Goal: Information Seeking & Learning: Find specific fact

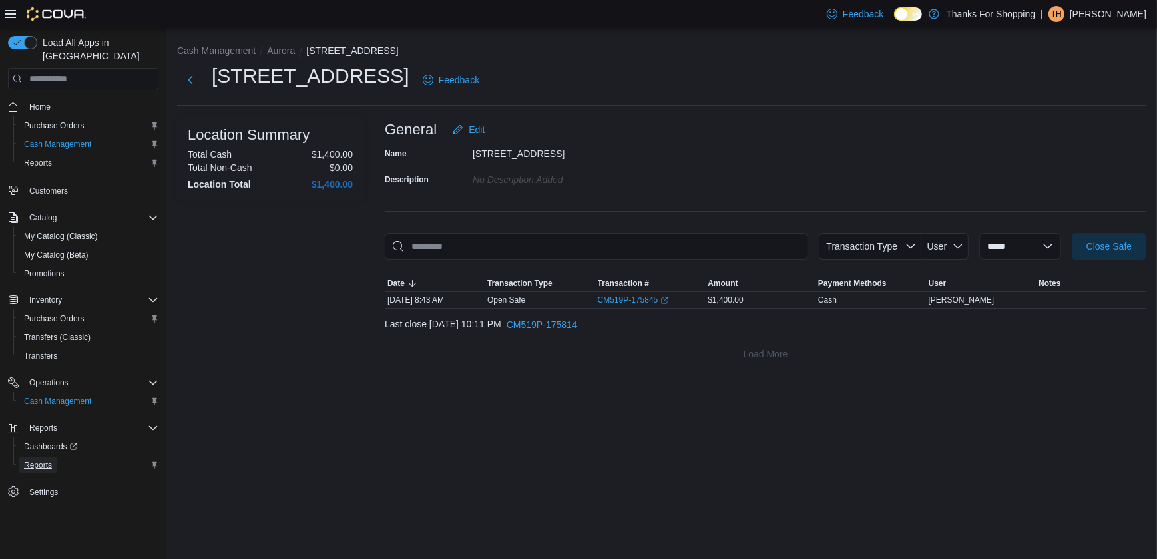
click at [49, 460] on span "Reports" at bounding box center [38, 465] width 28 height 11
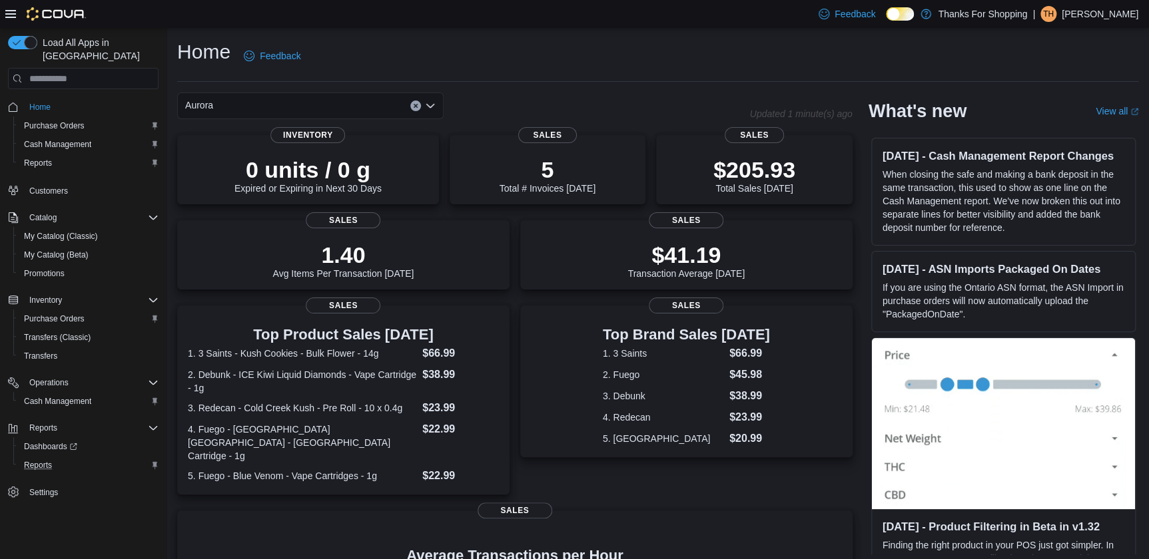
click at [65, 457] on div "Reports" at bounding box center [89, 465] width 140 height 16
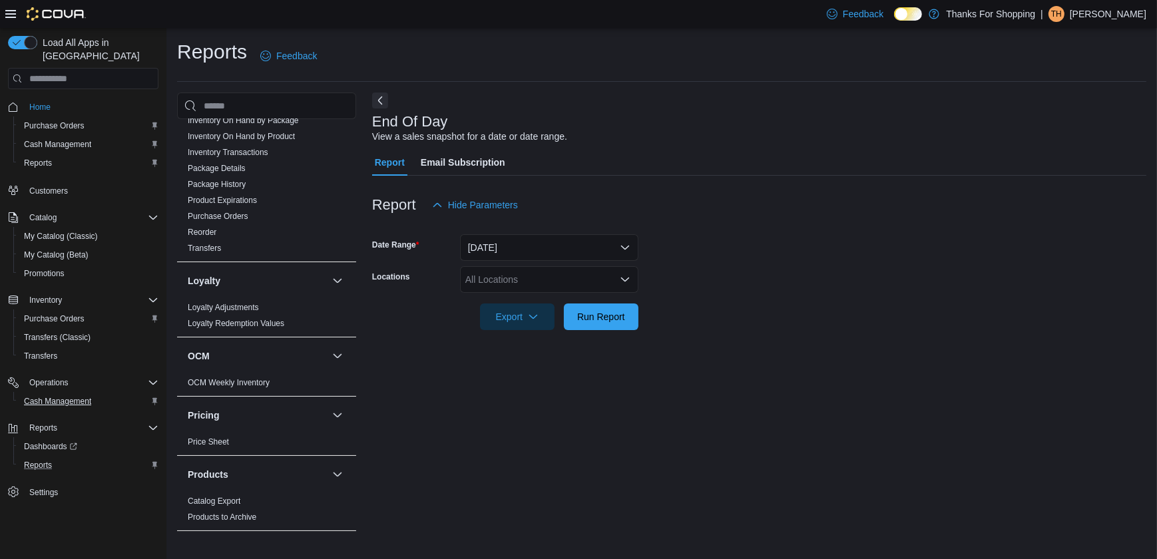
scroll to position [286, 0]
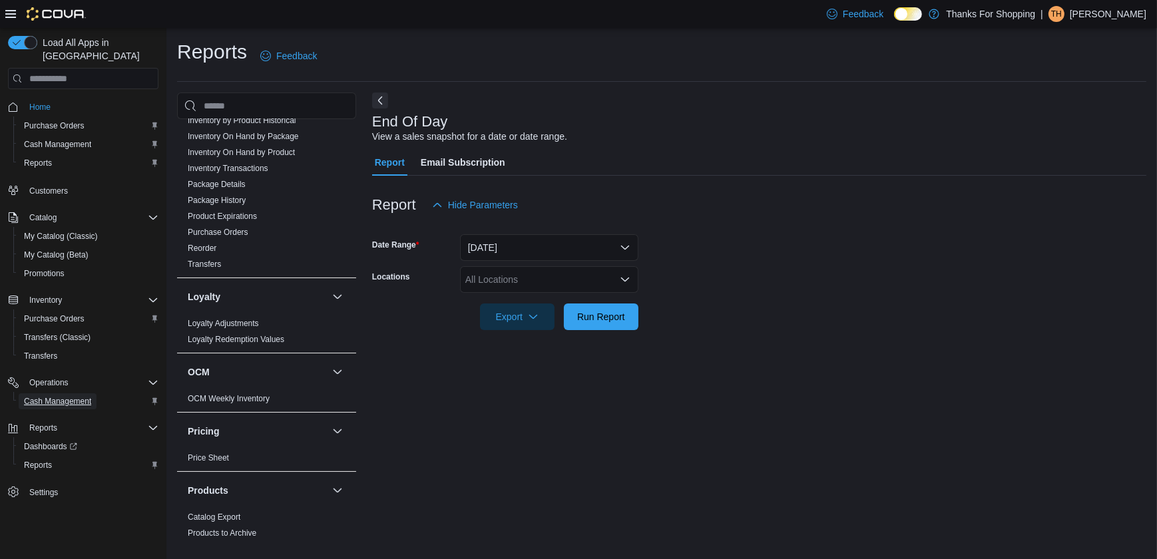
click at [71, 396] on span "Cash Management" at bounding box center [57, 401] width 67 height 11
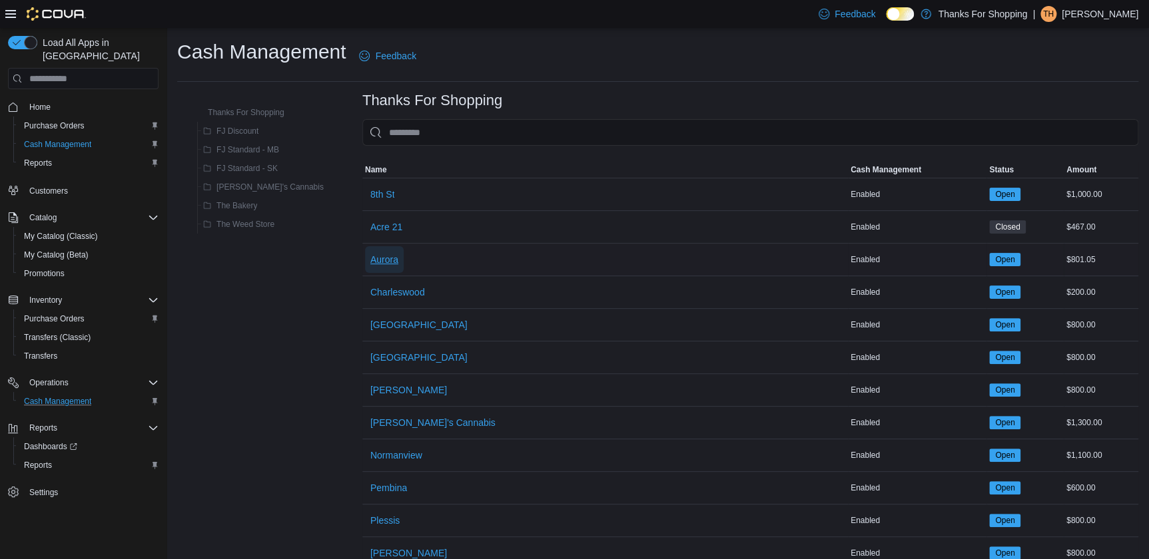
click at [370, 262] on span "Aurora" at bounding box center [384, 259] width 28 height 13
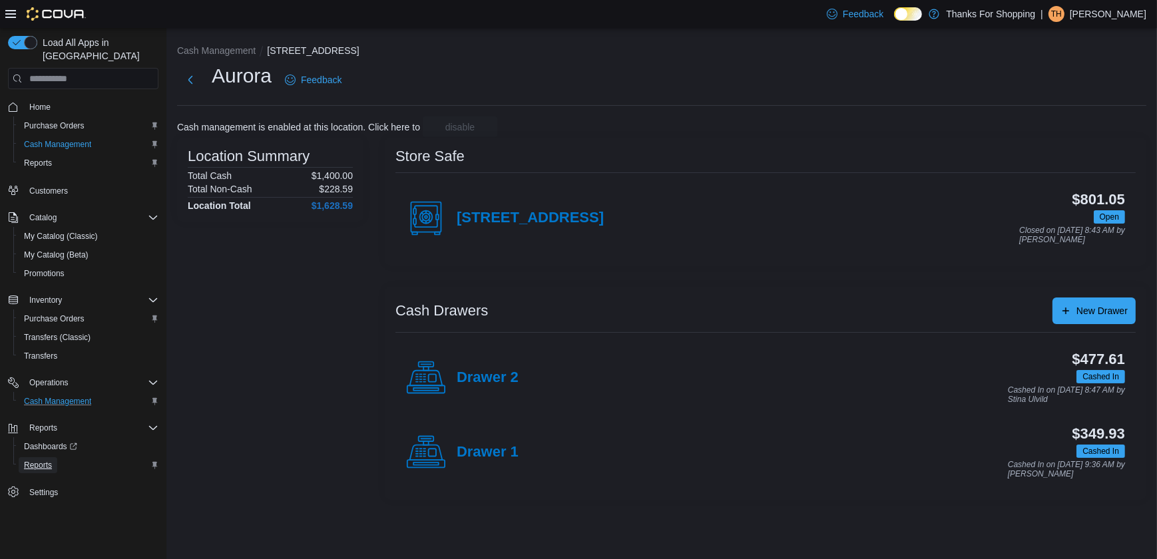
click at [48, 460] on span "Reports" at bounding box center [38, 465] width 28 height 11
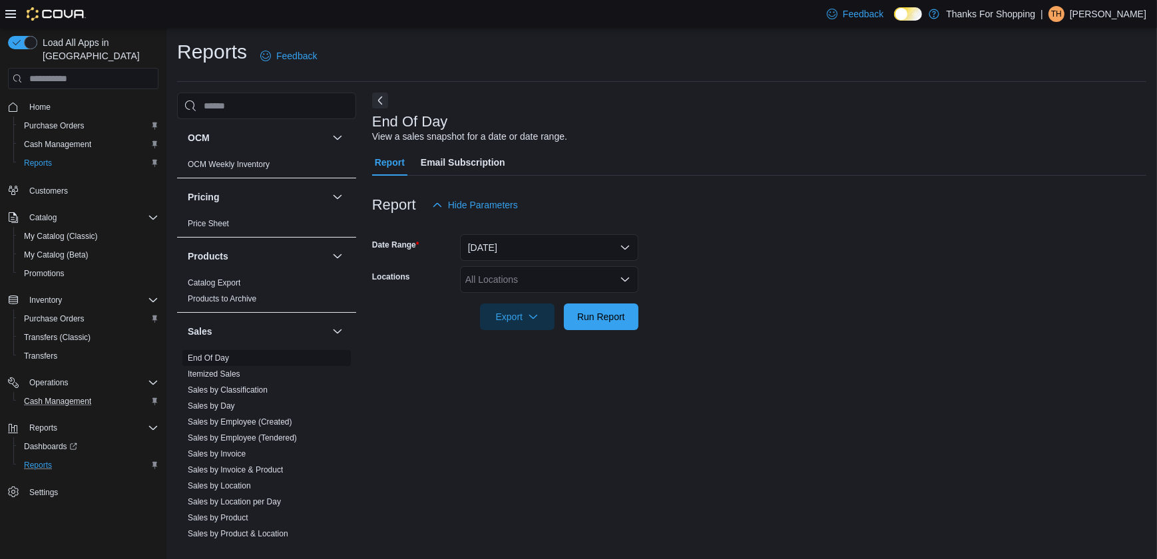
scroll to position [648, 0]
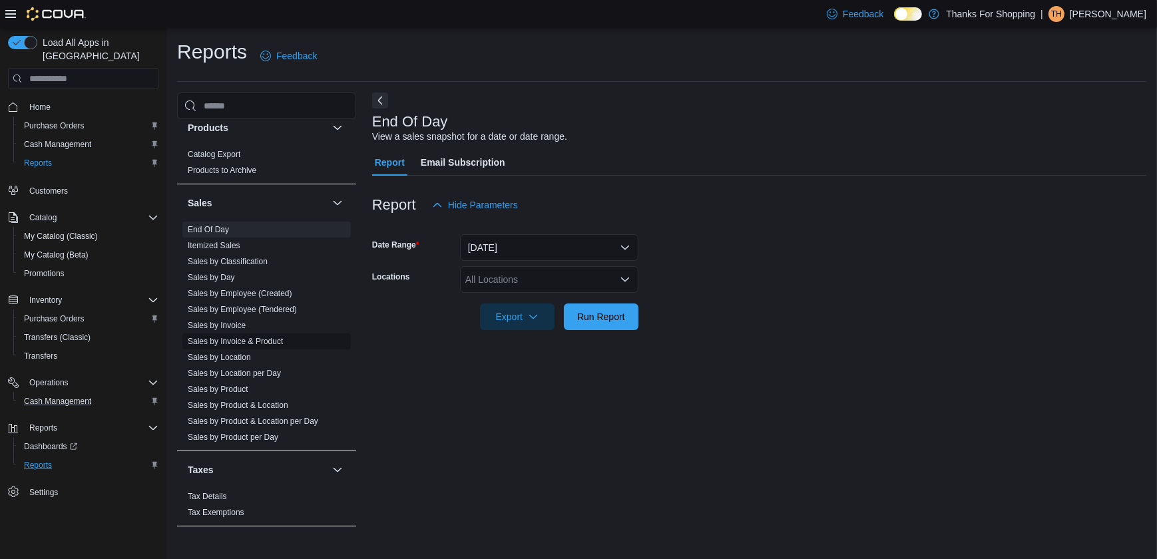
click at [252, 339] on link "Sales by Invoice & Product" at bounding box center [235, 341] width 95 height 9
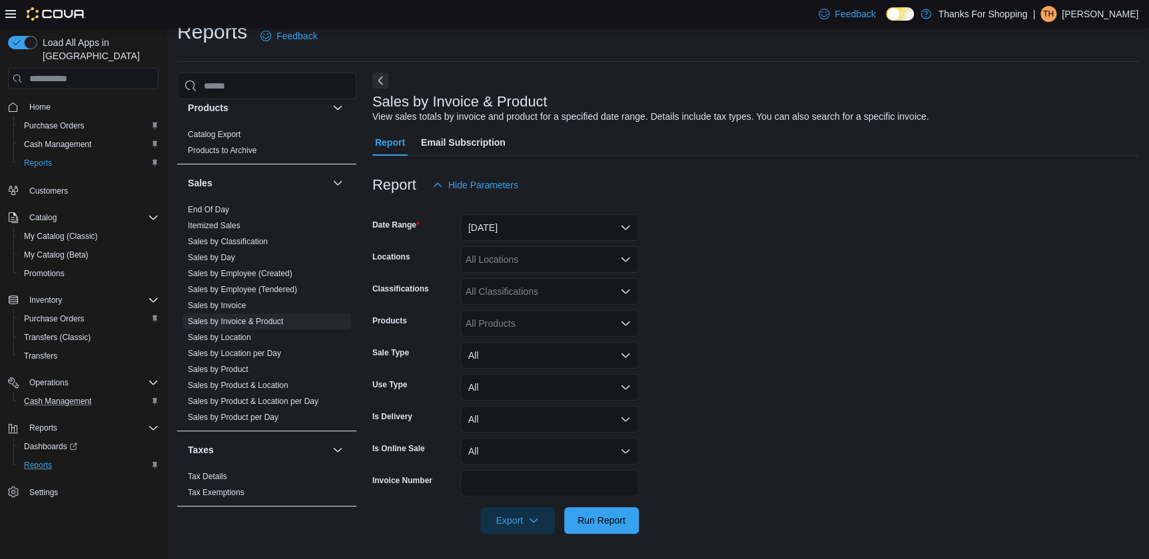
scroll to position [21, 0]
click at [559, 231] on button "Yesterday" at bounding box center [549, 227] width 178 height 27
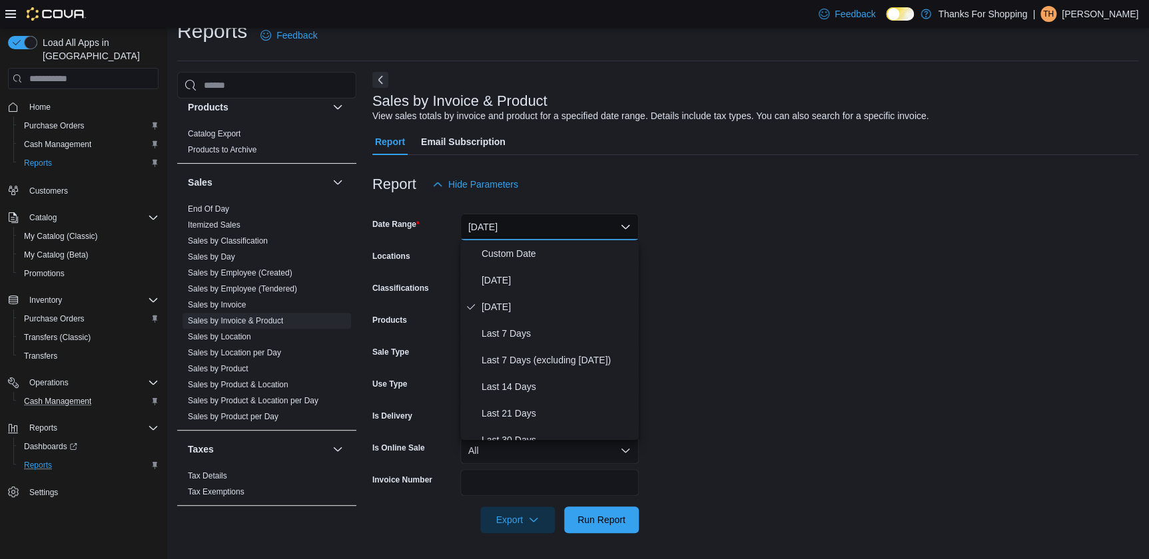
drag, startPoint x: 692, startPoint y: 227, endPoint x: 440, endPoint y: 281, distance: 257.4
click at [668, 231] on form "Date Range Yesterday Locations All Locations Classifications All Classification…" at bounding box center [755, 366] width 766 height 336
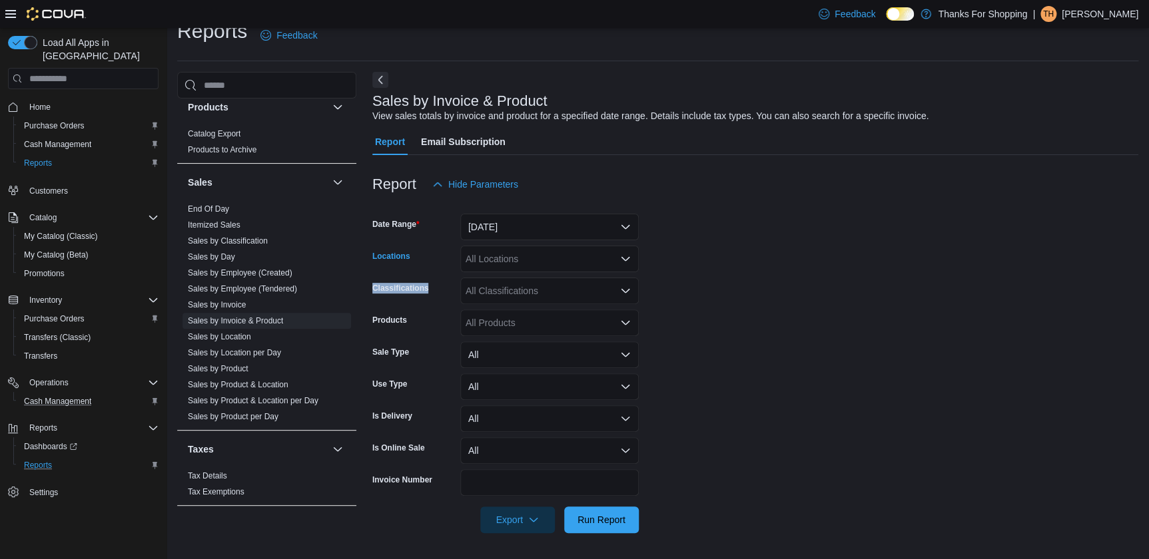
drag, startPoint x: 440, startPoint y: 281, endPoint x: 442, endPoint y: 288, distance: 7.0
click at [442, 288] on form "Date Range Yesterday Locations All Locations Classifications All Classification…" at bounding box center [755, 366] width 766 height 336
copy form "Classifications"
click at [571, 262] on div "All Locations" at bounding box center [549, 259] width 178 height 27
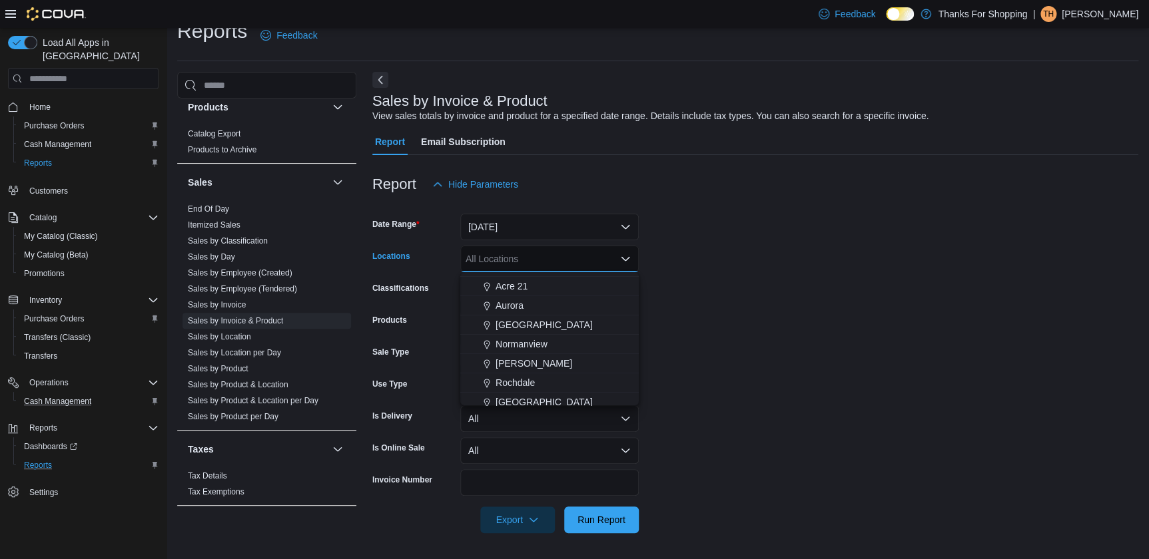
scroll to position [181, 0]
click at [523, 348] on span "Harbour Landing" at bounding box center [543, 351] width 97 height 13
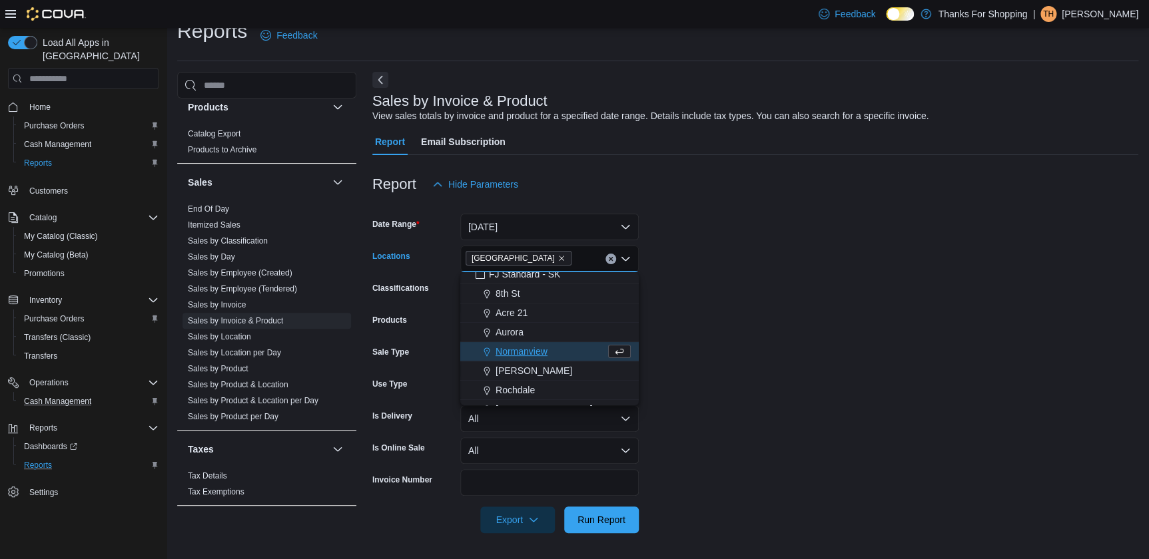
click at [706, 262] on form "Date Range Yesterday Locations Harbour Landing Combo box. Selected. Harbour Lan…" at bounding box center [755, 366] width 766 height 336
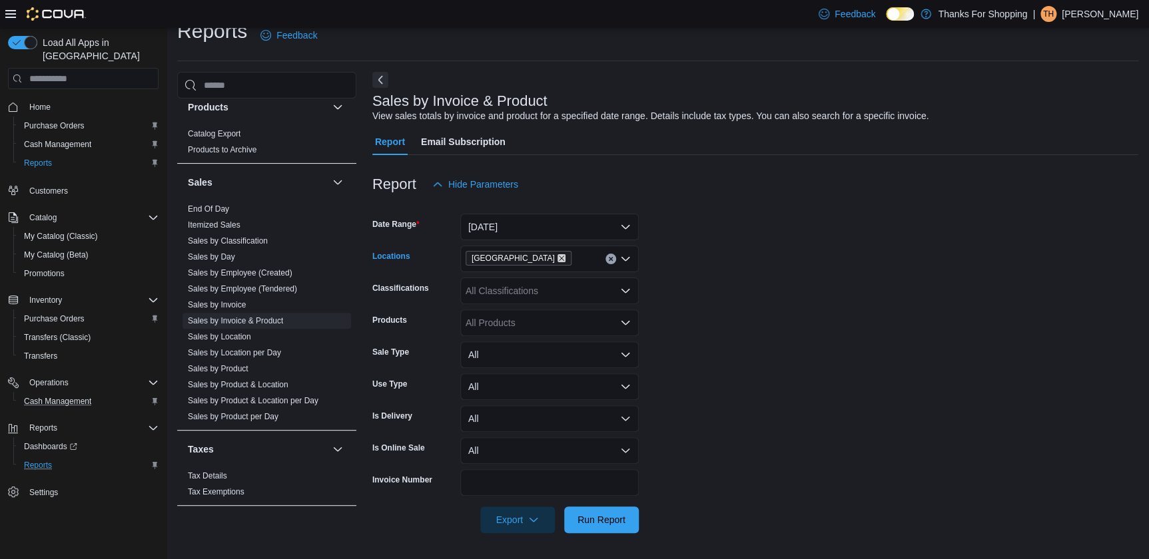
click at [557, 260] on icon "Remove Harbour Landing from selection in this group" at bounding box center [561, 258] width 8 height 8
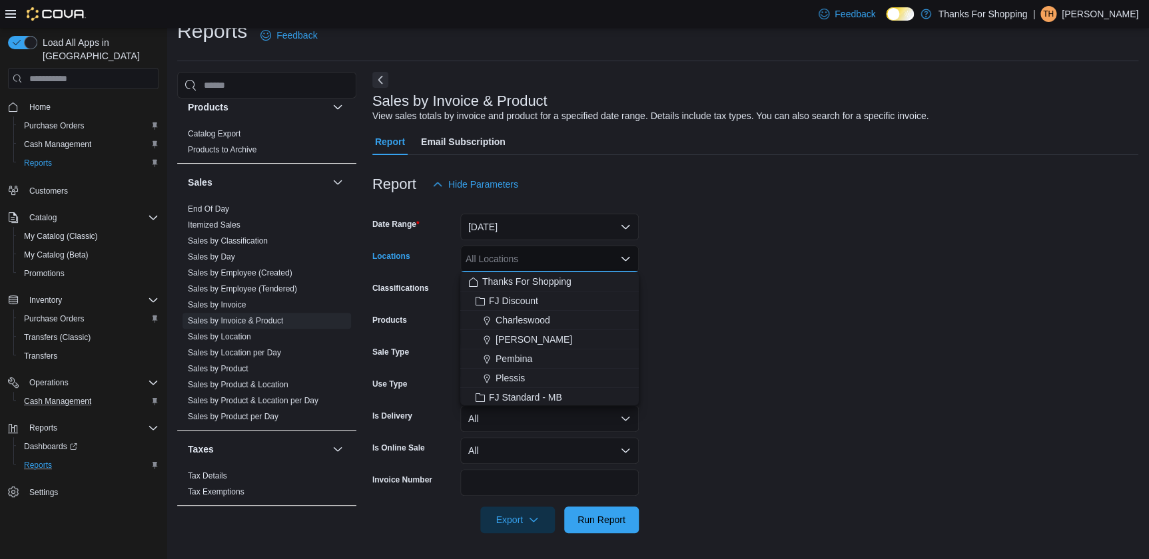
click at [546, 263] on div "All Locations" at bounding box center [549, 259] width 178 height 27
drag, startPoint x: 517, startPoint y: 331, endPoint x: 644, endPoint y: 308, distance: 128.5
click at [519, 330] on span "Aurora" at bounding box center [509, 332] width 28 height 13
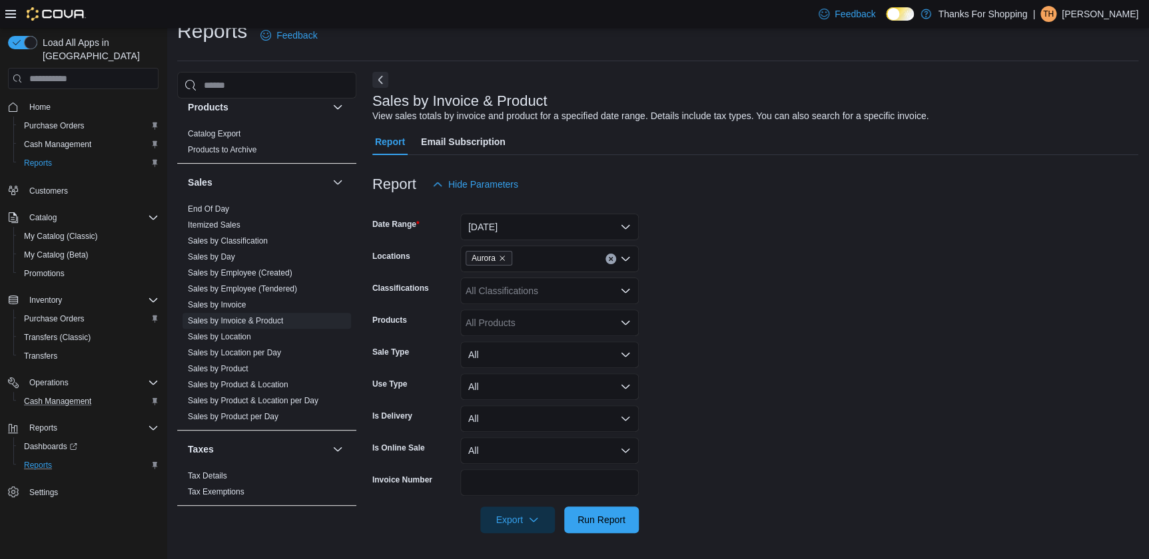
click at [661, 302] on form "Date Range Yesterday Locations Aurora Classifications All Classifications Produ…" at bounding box center [755, 366] width 766 height 336
click at [584, 509] on span "Run Report" at bounding box center [601, 519] width 59 height 27
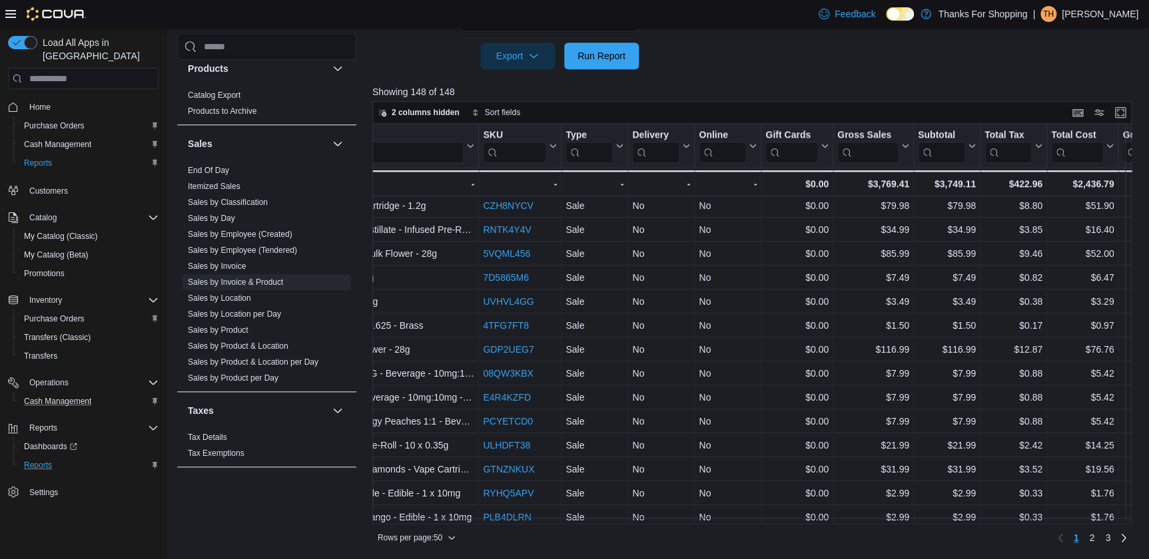
scroll to position [876, 777]
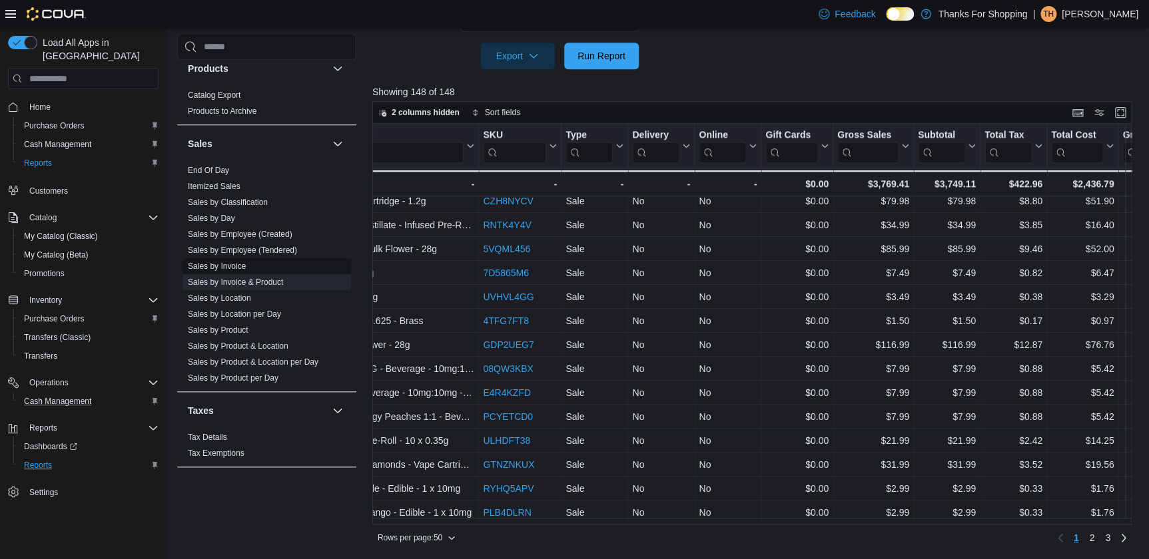
click at [245, 262] on link "Sales by Invoice" at bounding box center [217, 266] width 58 height 9
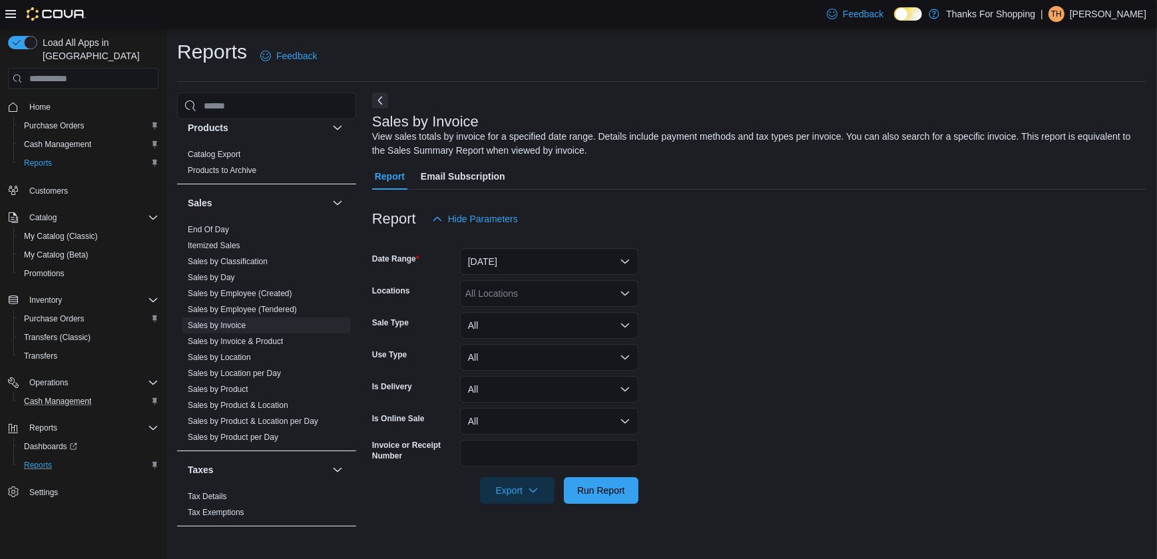
click at [547, 290] on div "All Locations" at bounding box center [549, 293] width 178 height 27
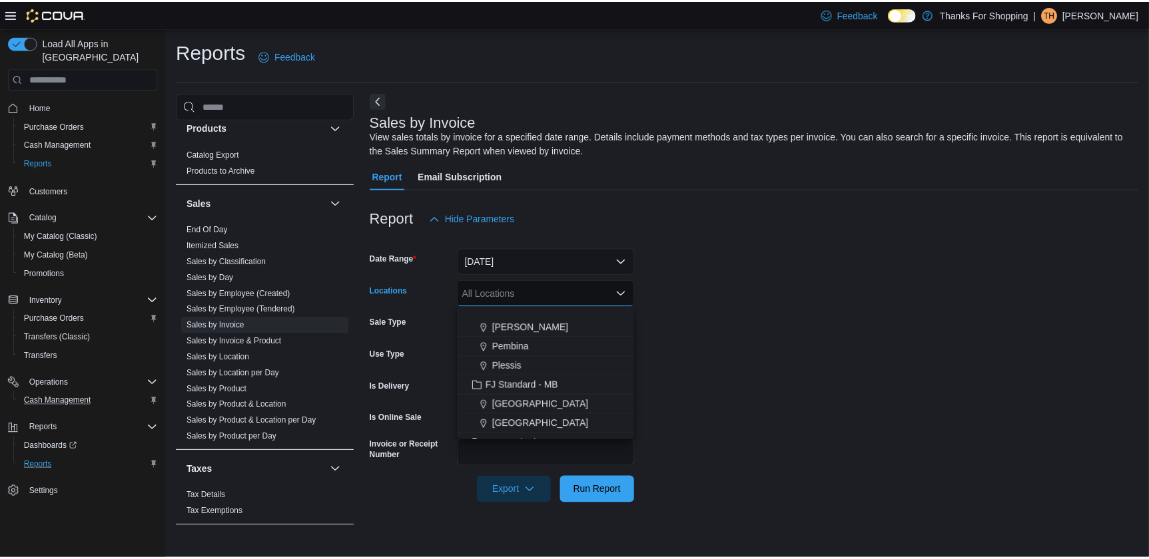
scroll to position [181, 0]
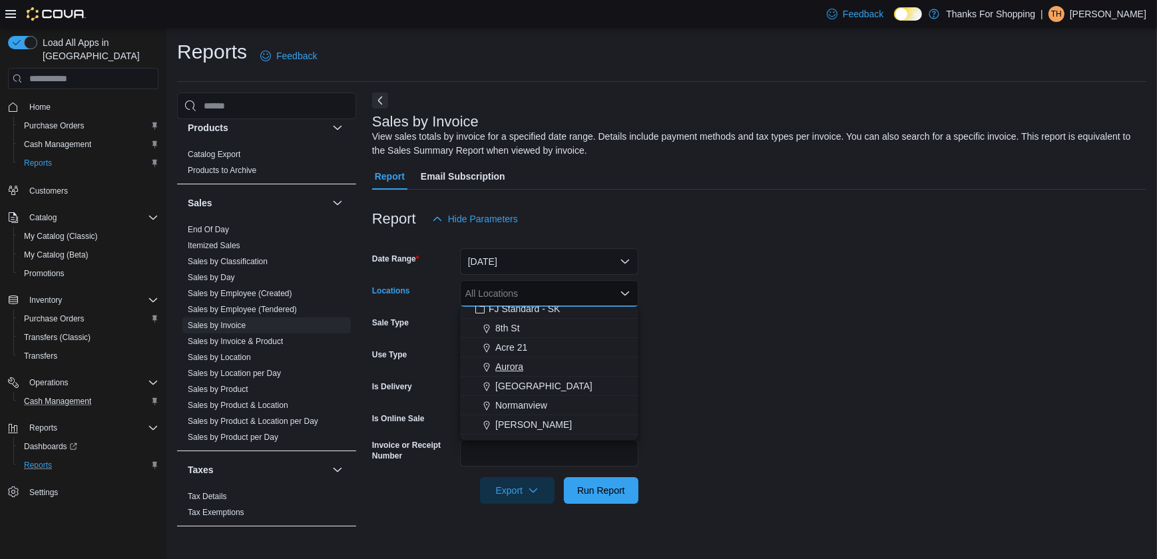
click at [525, 371] on div "Aurora" at bounding box center [549, 366] width 162 height 13
click at [707, 289] on form "Date Range Yesterday Locations Aurora Combo box. Selected. Aurora. Press Backsp…" at bounding box center [759, 368] width 774 height 272
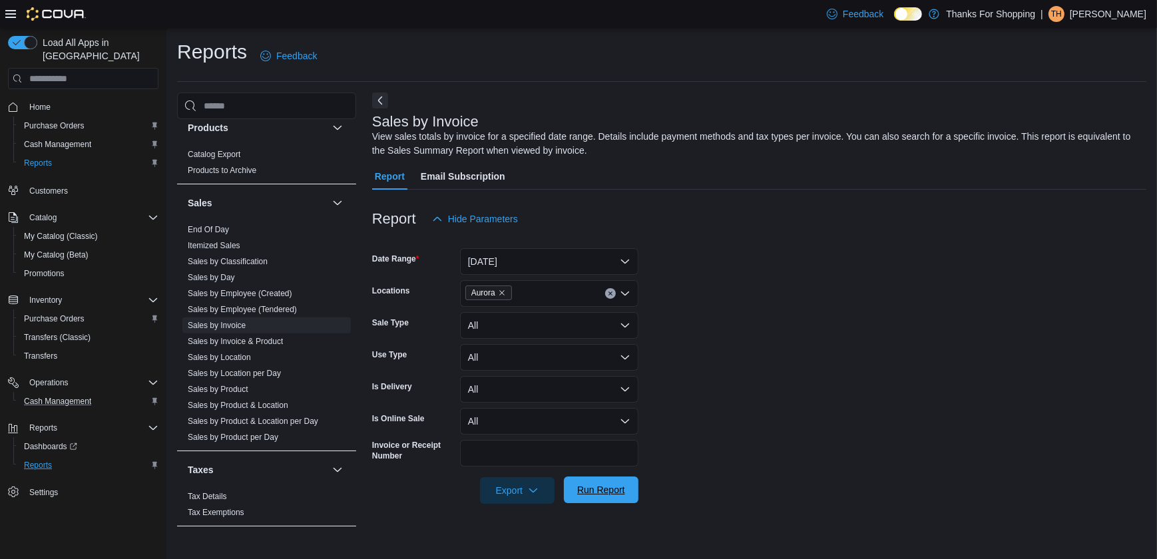
click at [609, 490] on span "Run Report" at bounding box center [601, 489] width 48 height 13
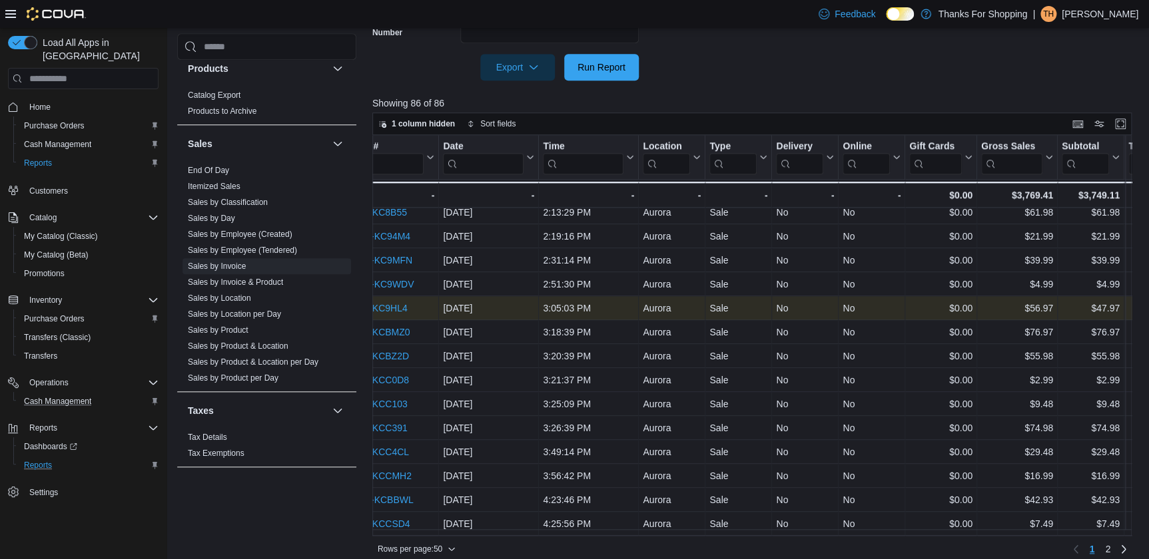
scroll to position [434, 0]
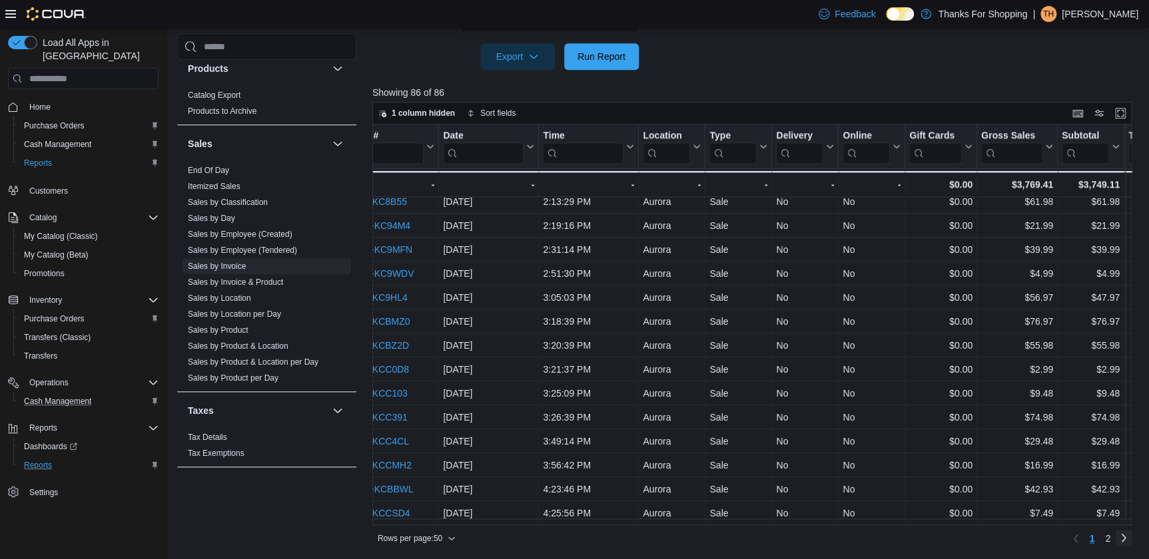
click at [1129, 539] on link "Next page" at bounding box center [1123, 538] width 16 height 16
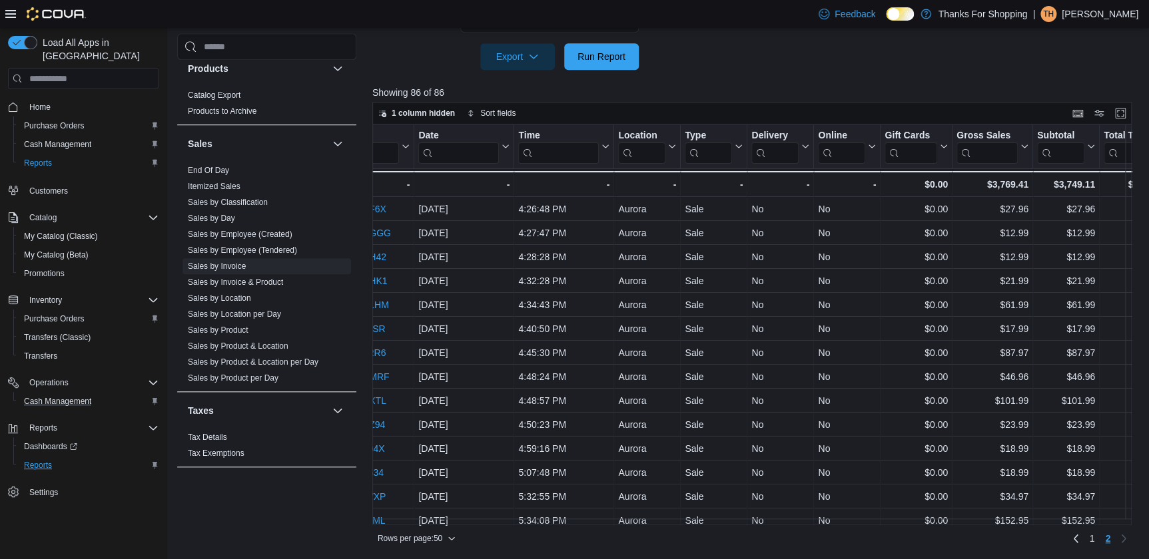
drag, startPoint x: 548, startPoint y: 525, endPoint x: 529, endPoint y: 529, distance: 19.7
click at [529, 529] on div "Rows per page : 50 Page 2 of 2 1 2" at bounding box center [751, 537] width 759 height 24
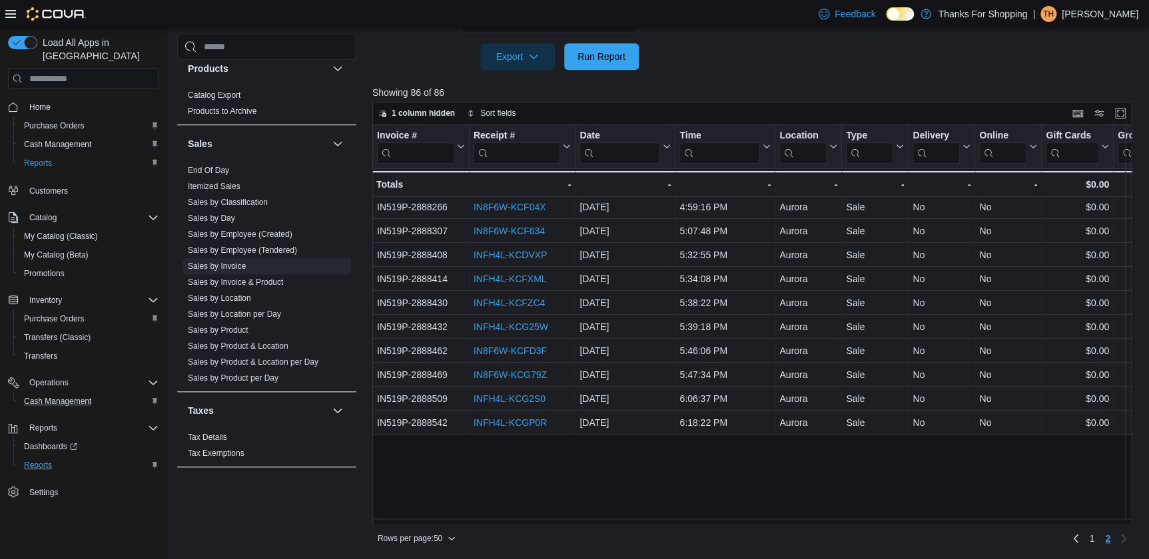
scroll to position [0, 0]
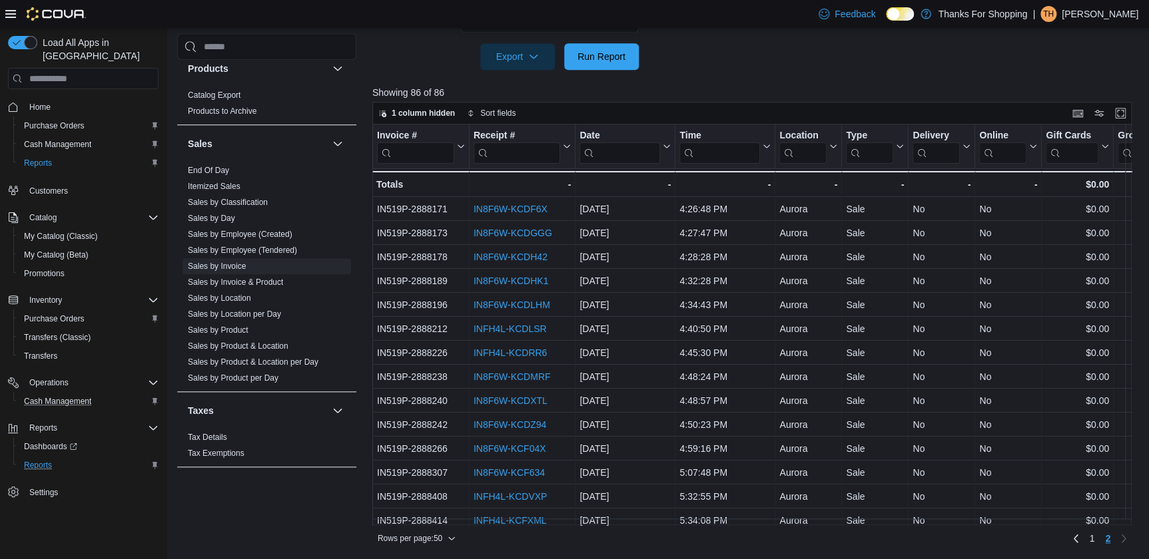
drag, startPoint x: 222, startPoint y: 220, endPoint x: 234, endPoint y: 213, distance: 14.3
click at [221, 220] on link "Sales by Day" at bounding box center [211, 218] width 47 height 9
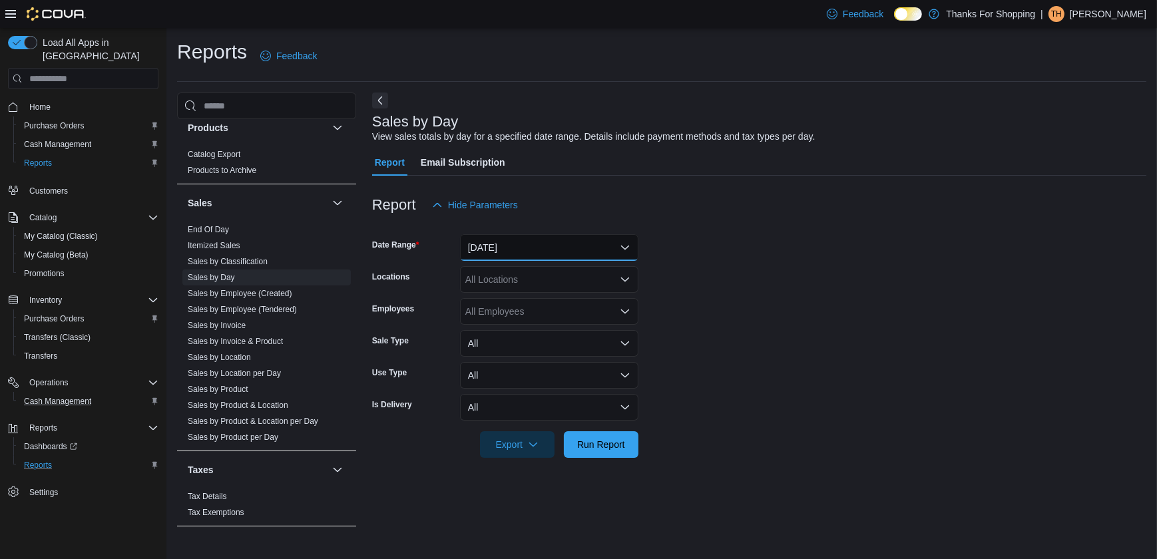
click at [548, 250] on button "Yesterday" at bounding box center [549, 247] width 178 height 27
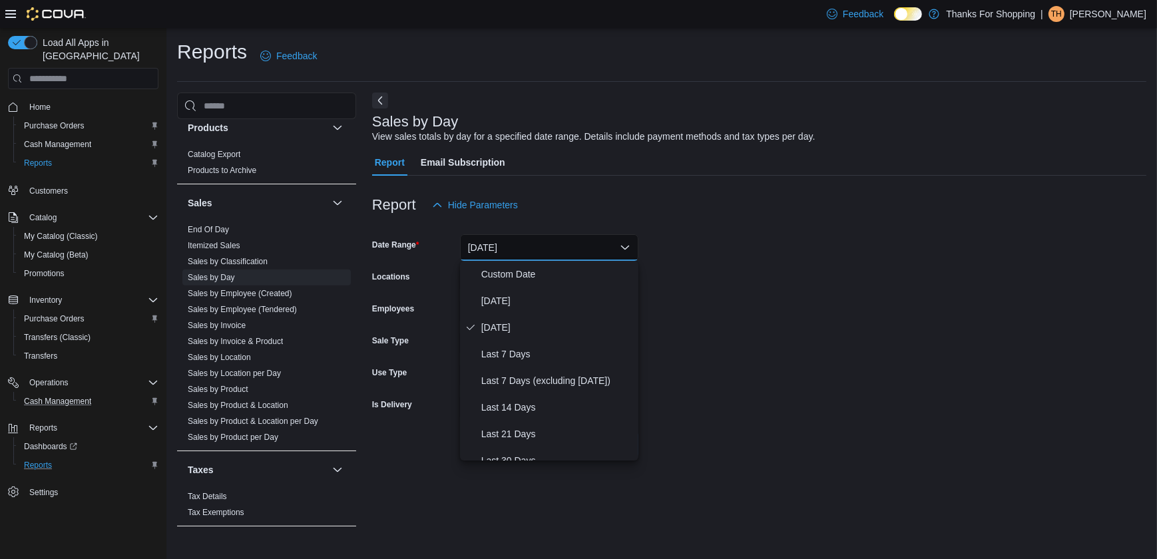
click at [697, 287] on form "Date Range Yesterday Locations All Locations Employees All Employees Sale Type …" at bounding box center [759, 338] width 774 height 240
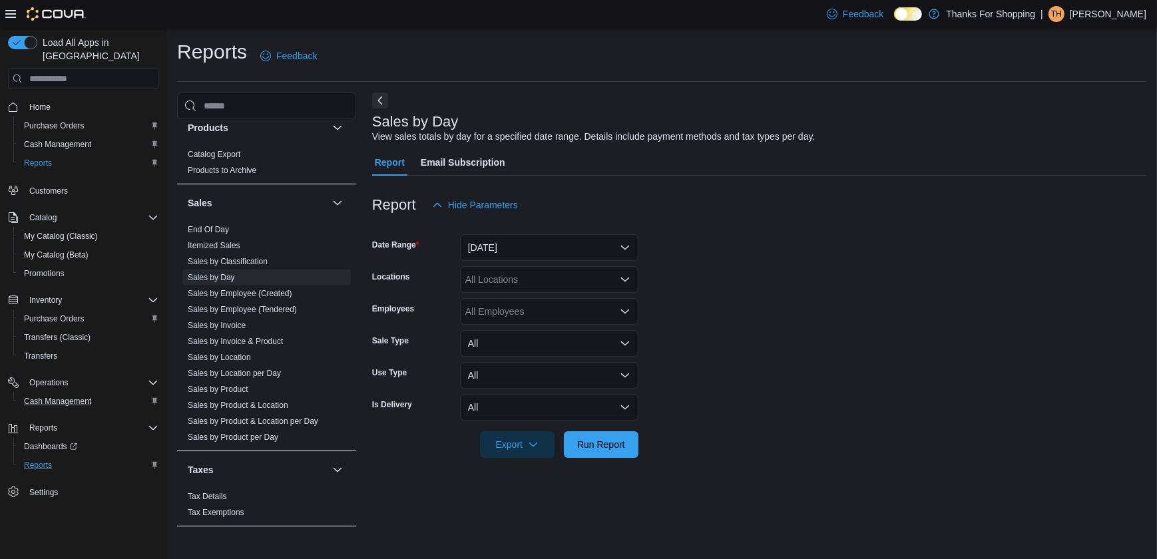
drag, startPoint x: 561, startPoint y: 276, endPoint x: 569, endPoint y: 284, distance: 11.3
click at [563, 276] on div "All Locations" at bounding box center [549, 279] width 178 height 27
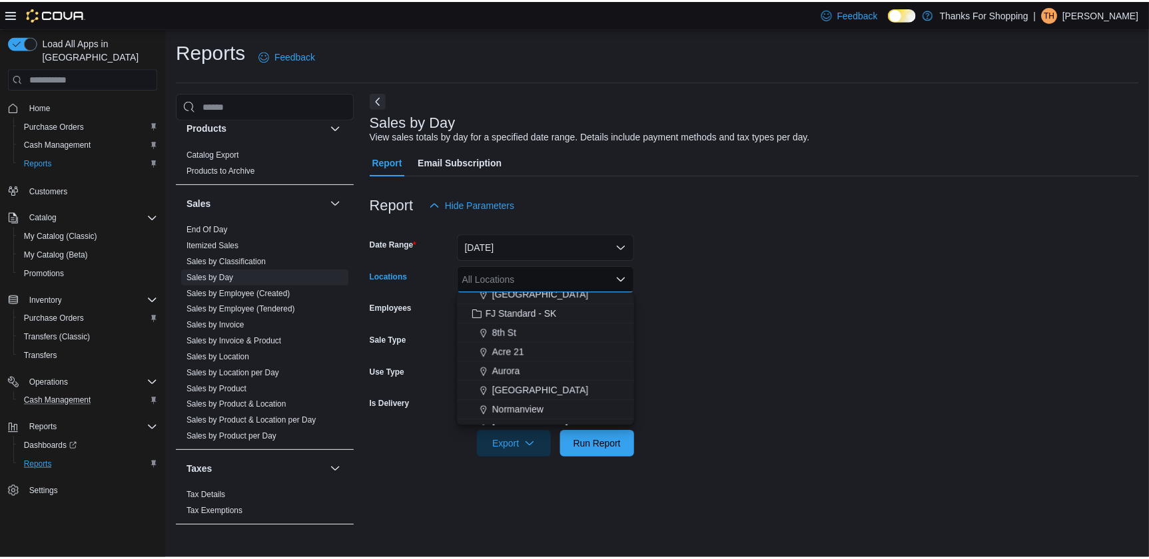
scroll to position [181, 0]
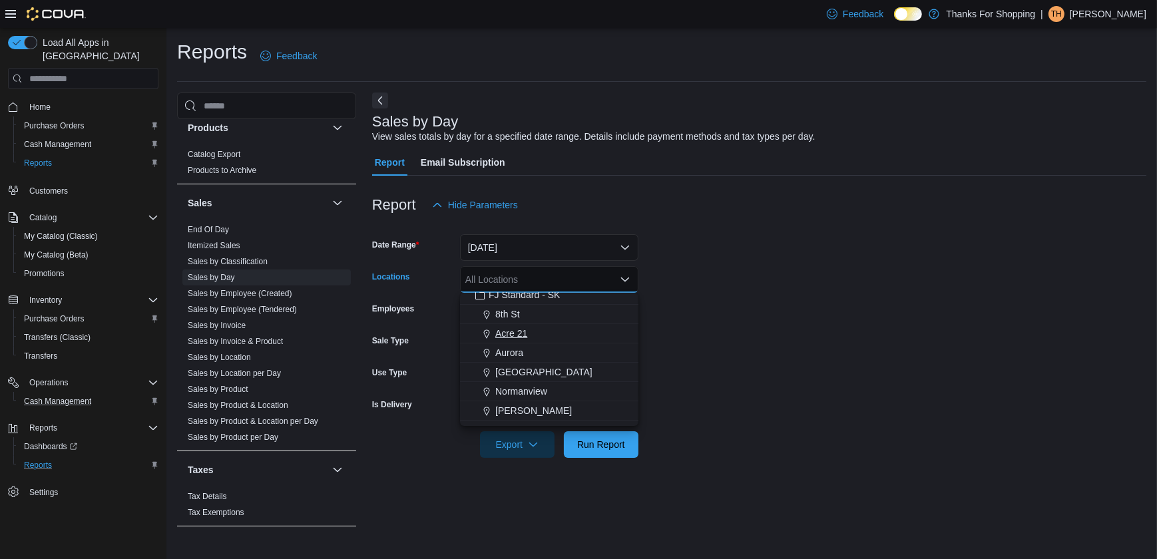
drag, startPoint x: 511, startPoint y: 348, endPoint x: 582, endPoint y: 336, distance: 71.7
click at [517, 346] on span "Aurora" at bounding box center [509, 352] width 28 height 13
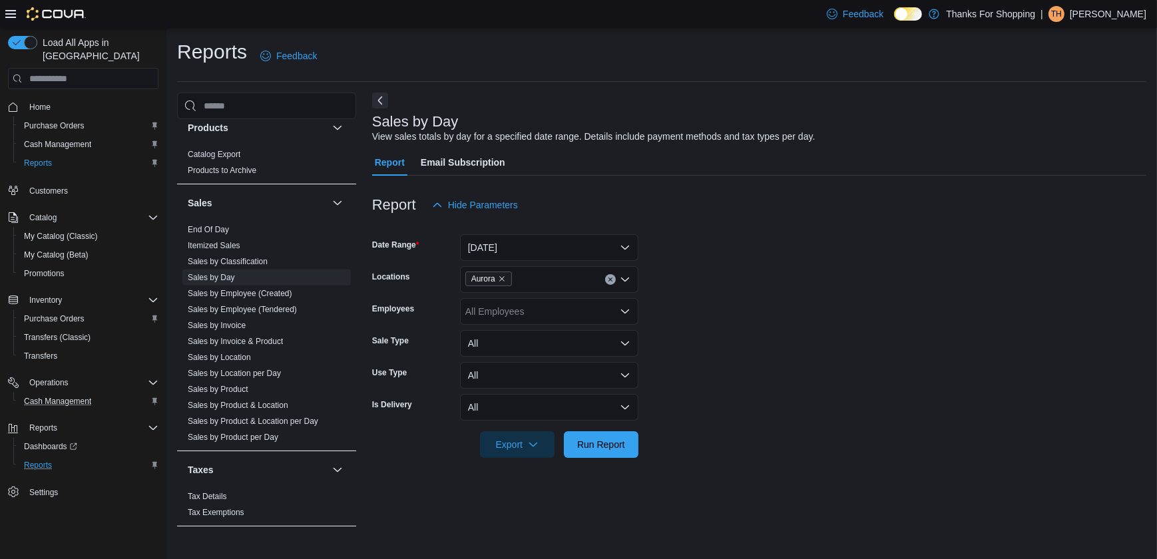
drag, startPoint x: 672, startPoint y: 316, endPoint x: 678, endPoint y: 314, distance: 7.0
click at [679, 314] on form "Date Range Yesterday Locations Aurora Employees All Employees Sale Type All Use…" at bounding box center [759, 338] width 774 height 240
click at [598, 448] on span "Run Report" at bounding box center [601, 443] width 48 height 13
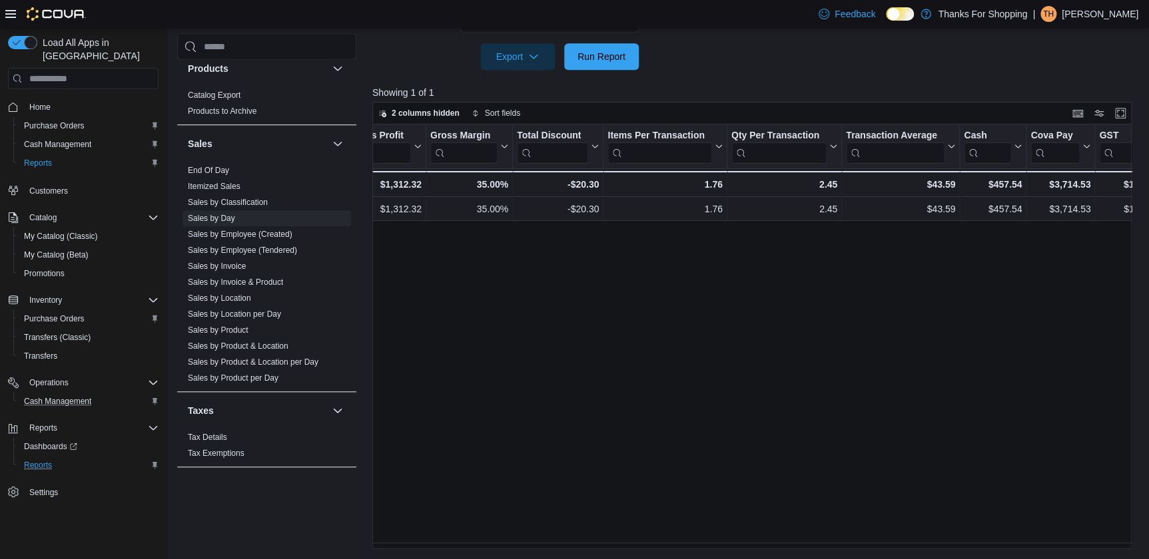
scroll to position [0, 805]
drag, startPoint x: 243, startPoint y: 283, endPoint x: 358, endPoint y: 235, distance: 124.1
click at [243, 283] on link "Sales by Invoice & Product" at bounding box center [235, 282] width 95 height 9
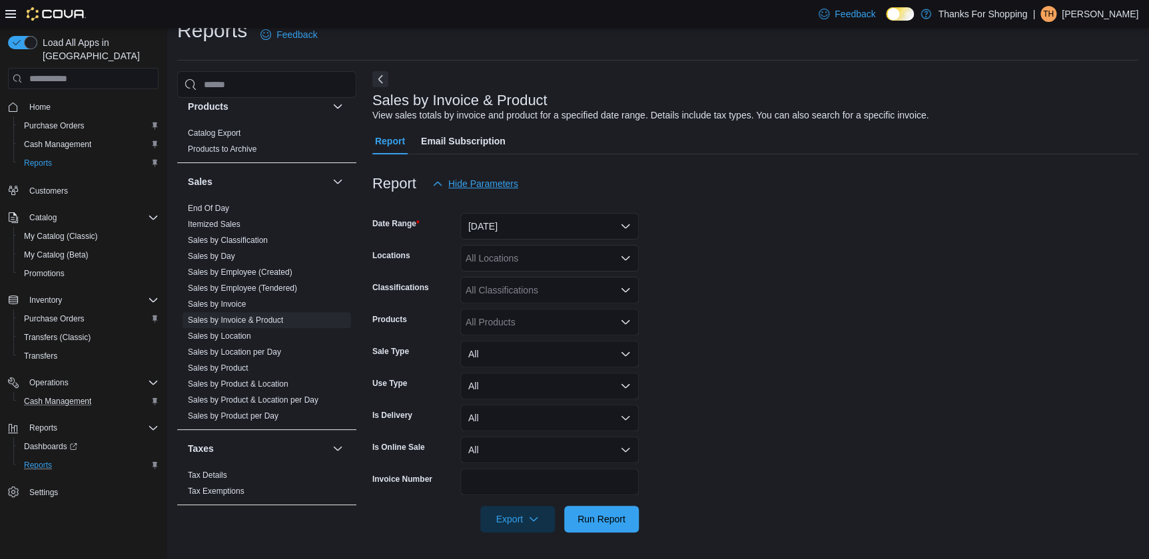
scroll to position [21, 0]
click at [533, 228] on button "Yesterday" at bounding box center [549, 227] width 178 height 27
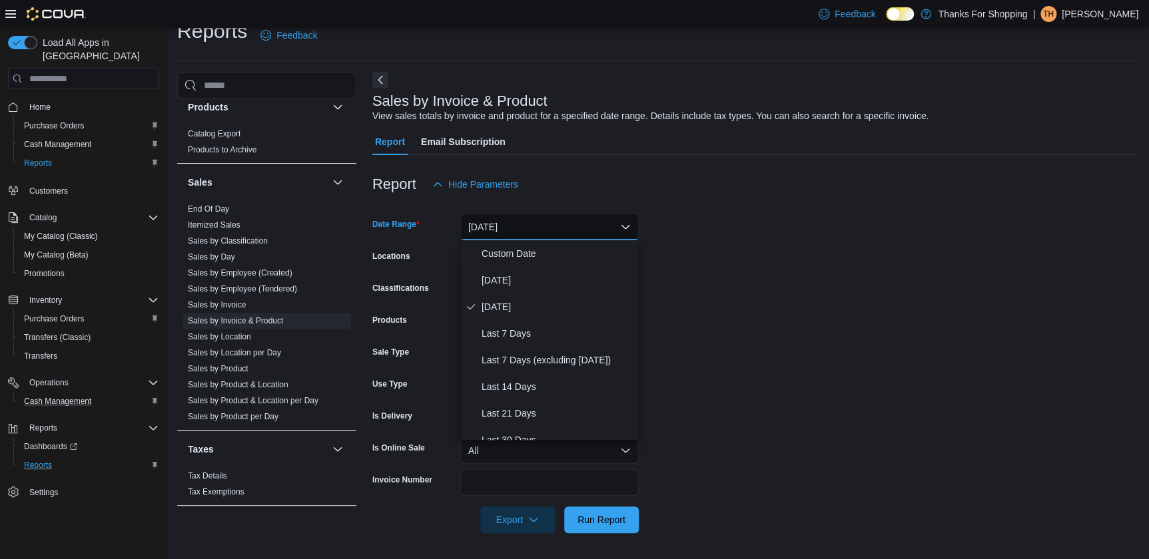
drag, startPoint x: 704, startPoint y: 256, endPoint x: 613, endPoint y: 289, distance: 96.9
click at [687, 262] on form "Date Range Yesterday Locations All Locations Classifications All Classification…" at bounding box center [755, 366] width 766 height 336
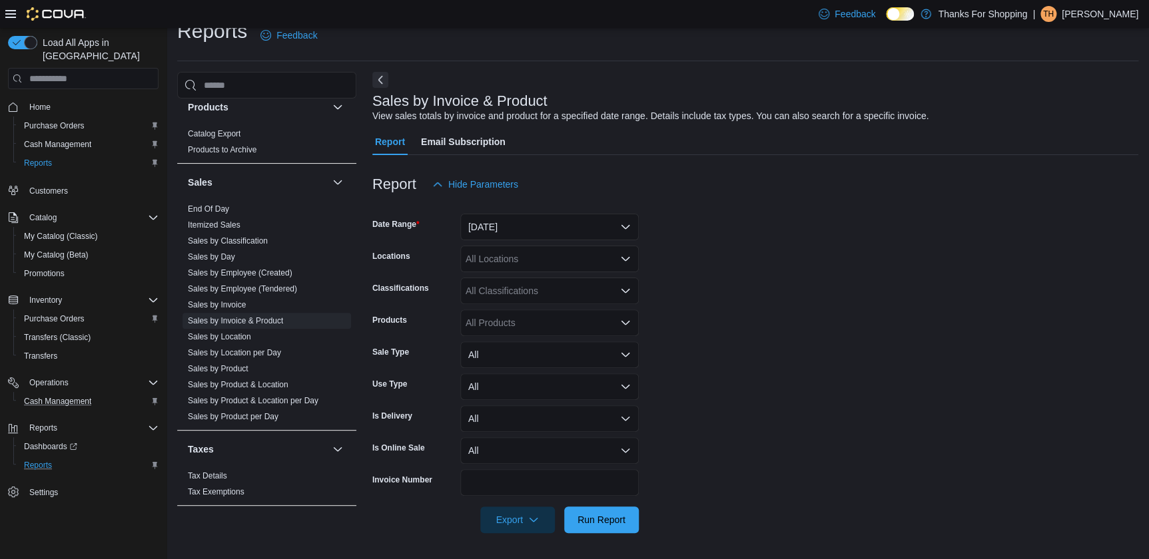
click at [563, 256] on div "All Locations" at bounding box center [549, 259] width 178 height 27
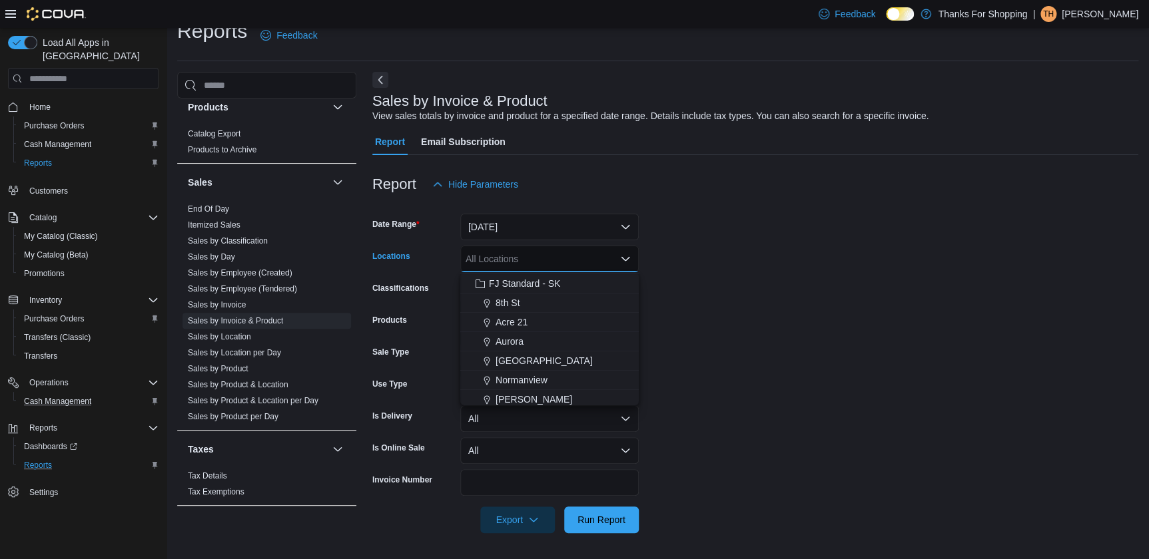
scroll to position [181, 0]
click at [536, 332] on div "Aurora" at bounding box center [549, 332] width 162 height 13
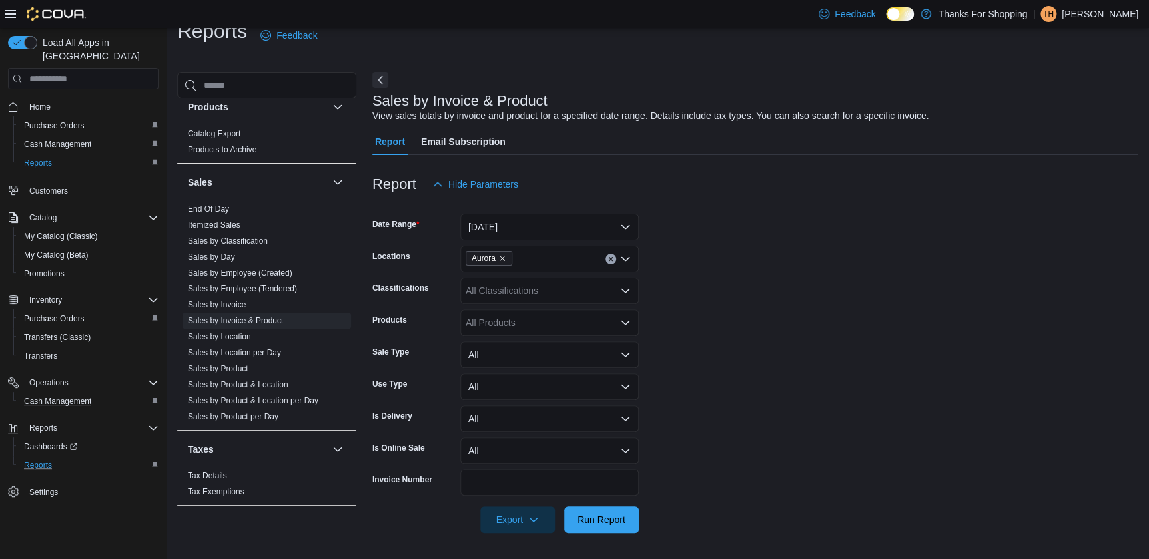
click at [696, 276] on form "Date Range Yesterday Locations Aurora Classifications All Classifications Produ…" at bounding box center [755, 366] width 766 height 336
drag, startPoint x: 597, startPoint y: 517, endPoint x: 682, endPoint y: 316, distance: 218.6
click at [597, 519] on span "Run Report" at bounding box center [601, 519] width 48 height 13
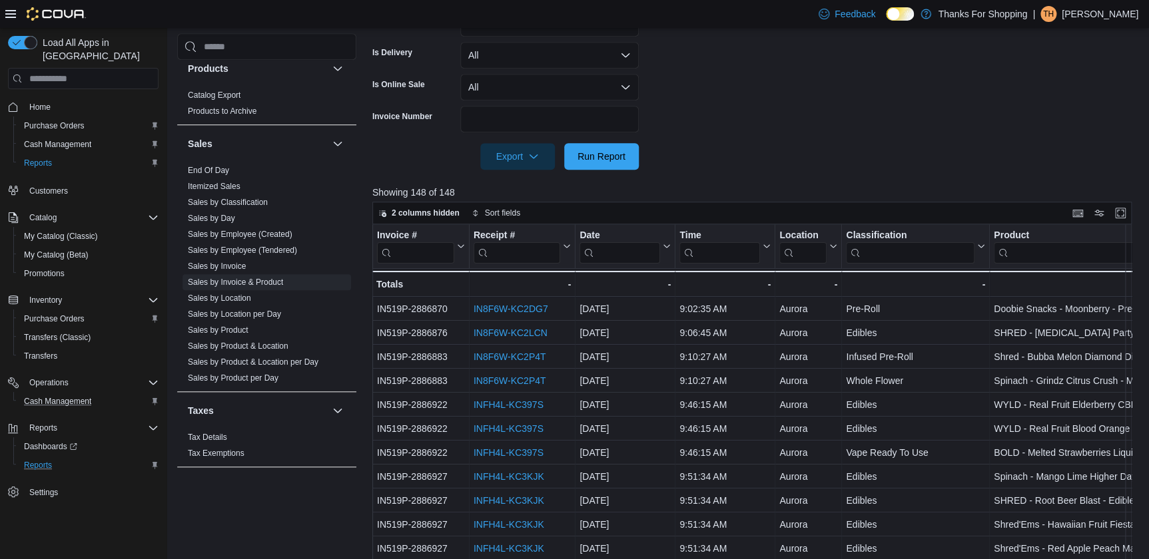
drag, startPoint x: 230, startPoint y: 266, endPoint x: 627, endPoint y: 159, distance: 410.9
click at [230, 266] on link "Sales by Invoice" at bounding box center [217, 266] width 58 height 9
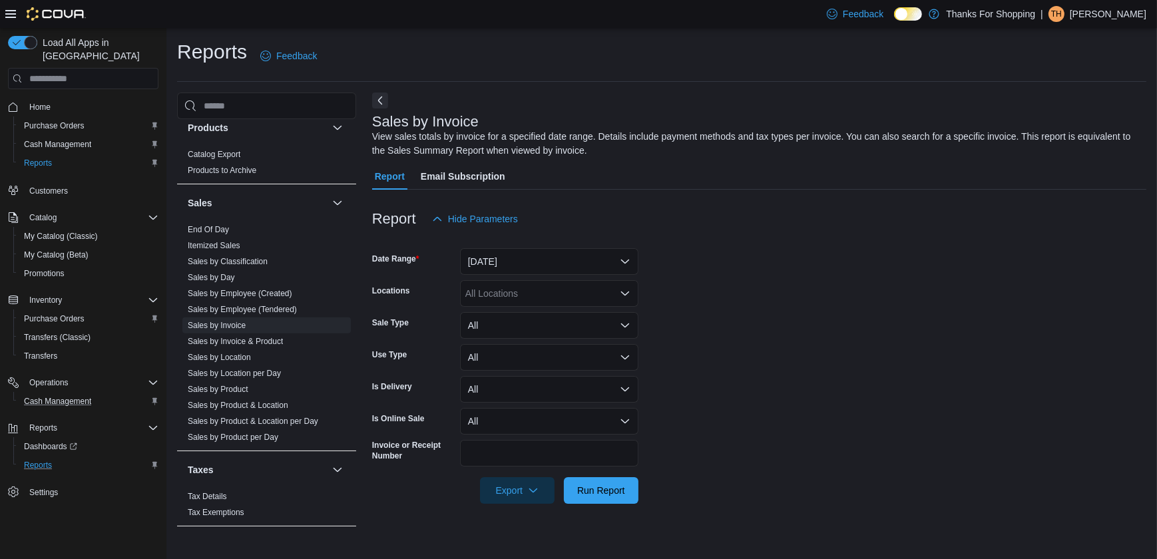
drag, startPoint x: 583, startPoint y: 311, endPoint x: 583, endPoint y: 304, distance: 7.3
click at [583, 306] on form "Date Range Yesterday Locations All Locations Sale Type All Use Type All Is Deli…" at bounding box center [759, 368] width 774 height 272
click at [583, 299] on div "All Locations" at bounding box center [549, 293] width 178 height 27
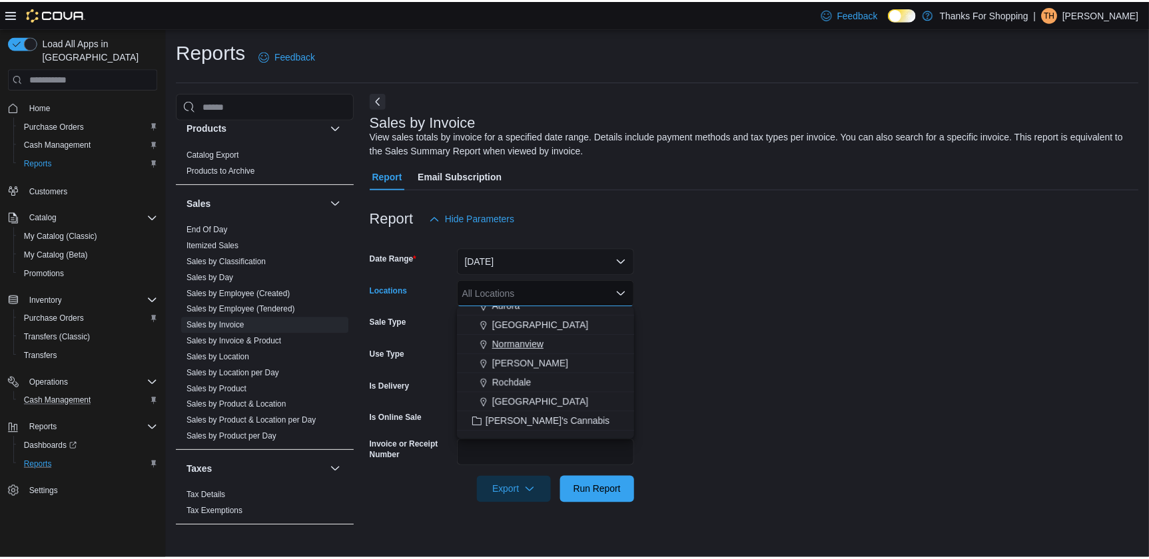
scroll to position [181, 0]
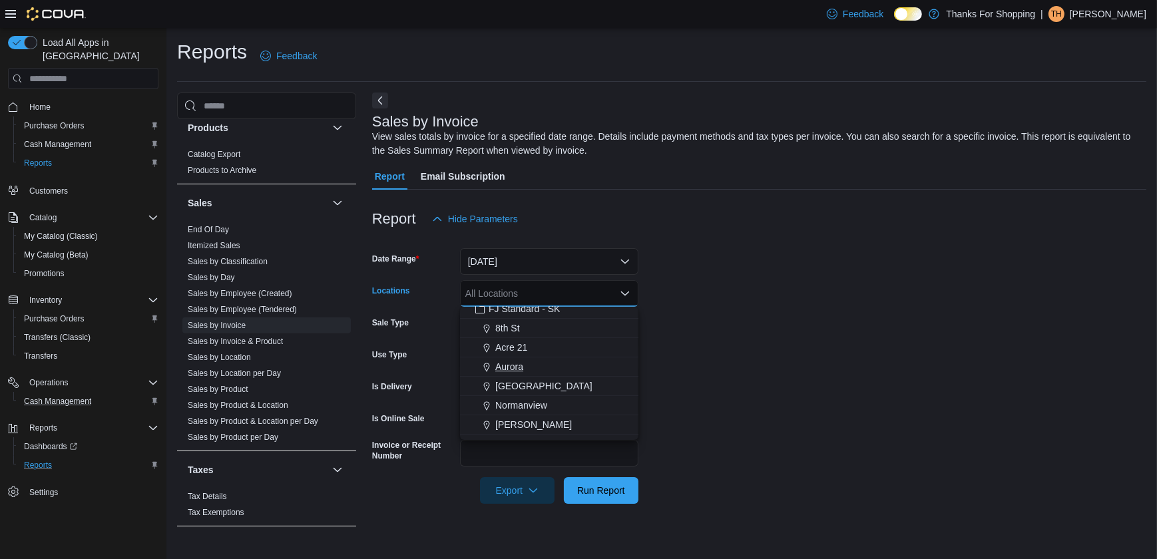
click at [525, 369] on div "Aurora" at bounding box center [549, 366] width 162 height 13
drag, startPoint x: 728, startPoint y: 280, endPoint x: 654, endPoint y: 338, distance: 94.3
click at [725, 283] on form "Date Range Yesterday Locations Aurora Combo box. Selected. Aurora. Press Backsp…" at bounding box center [759, 368] width 774 height 272
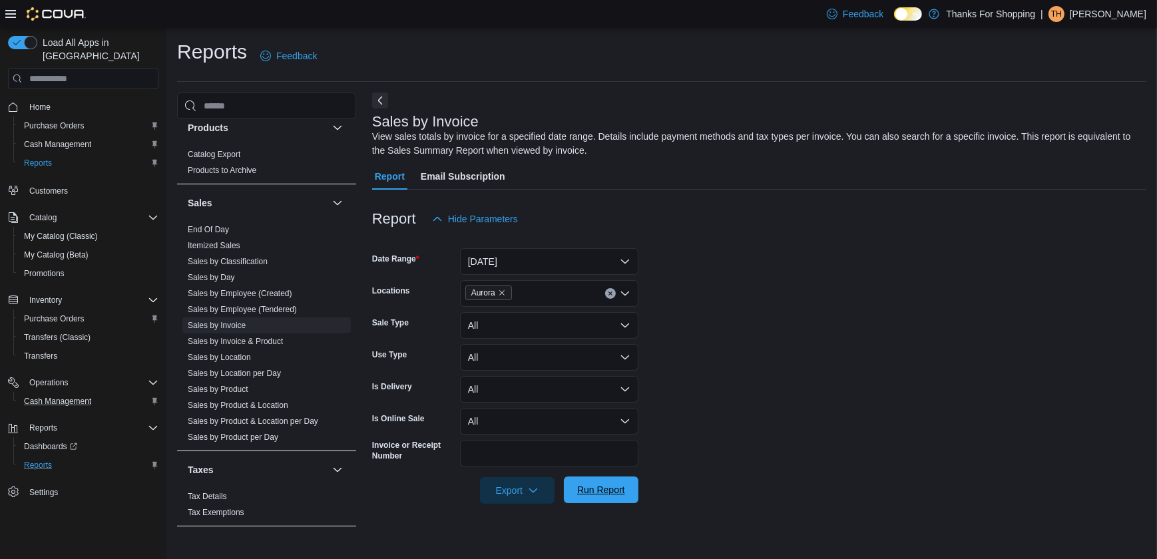
click at [605, 493] on span "Run Report" at bounding box center [601, 489] width 48 height 13
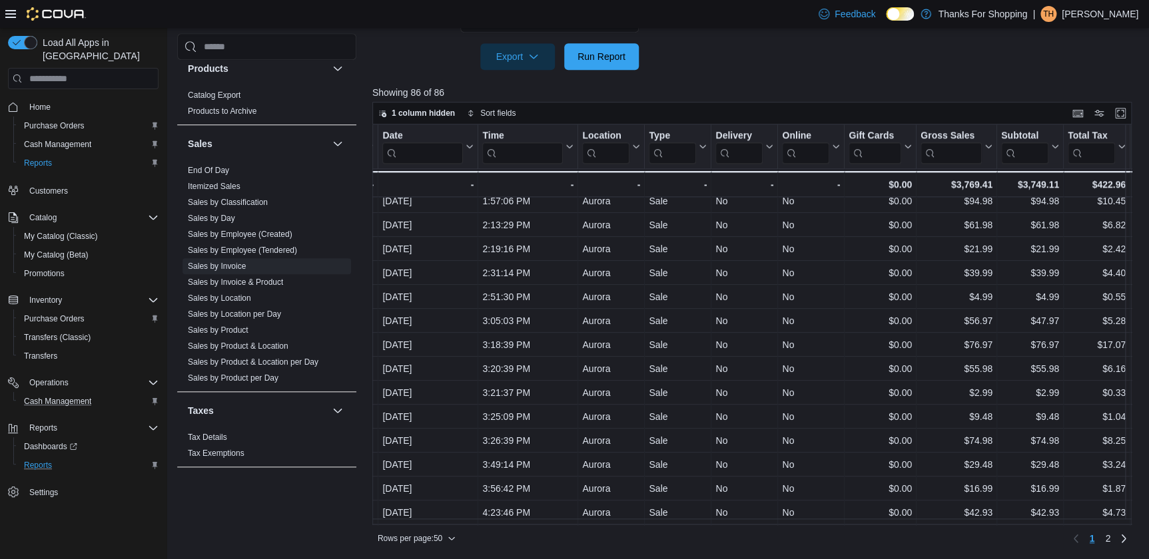
scroll to position [876, 197]
click at [1110, 542] on span "2" at bounding box center [1107, 538] width 5 height 13
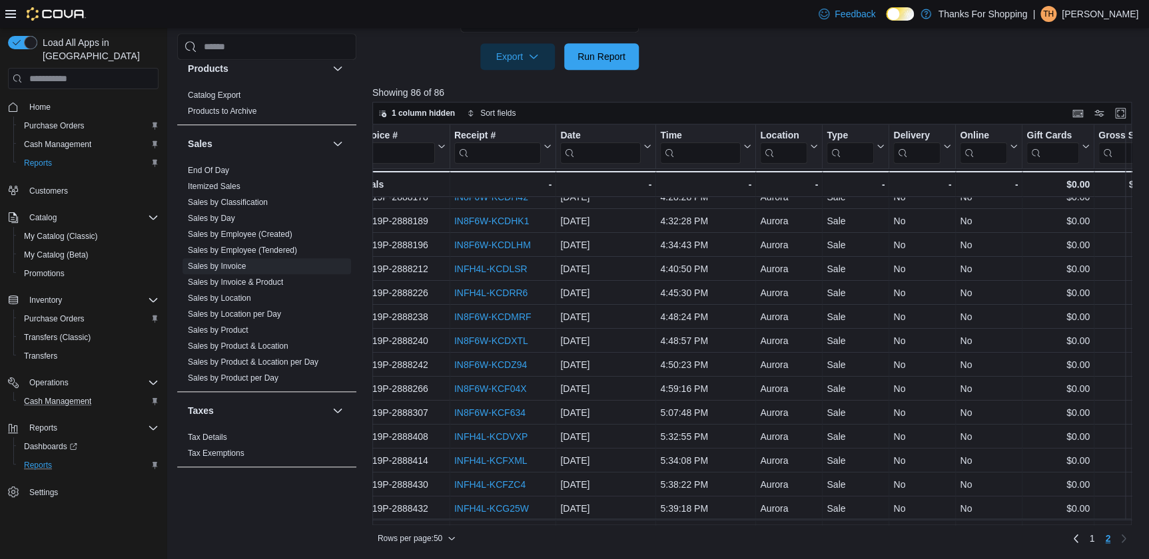
scroll to position [60, 0]
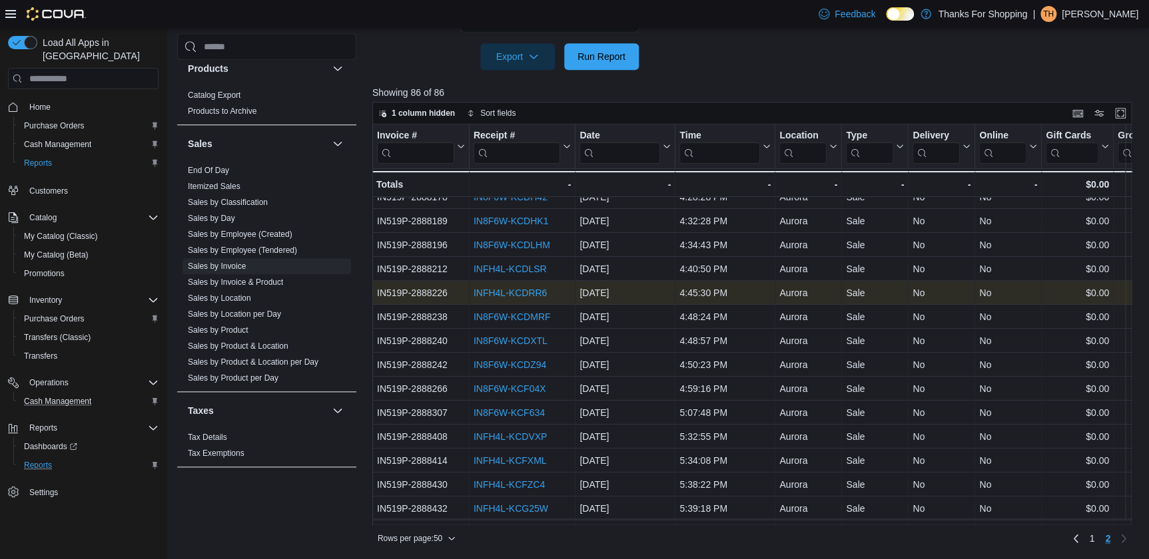
click at [500, 288] on link "INFH4L-KCDRR6" at bounding box center [509, 293] width 73 height 11
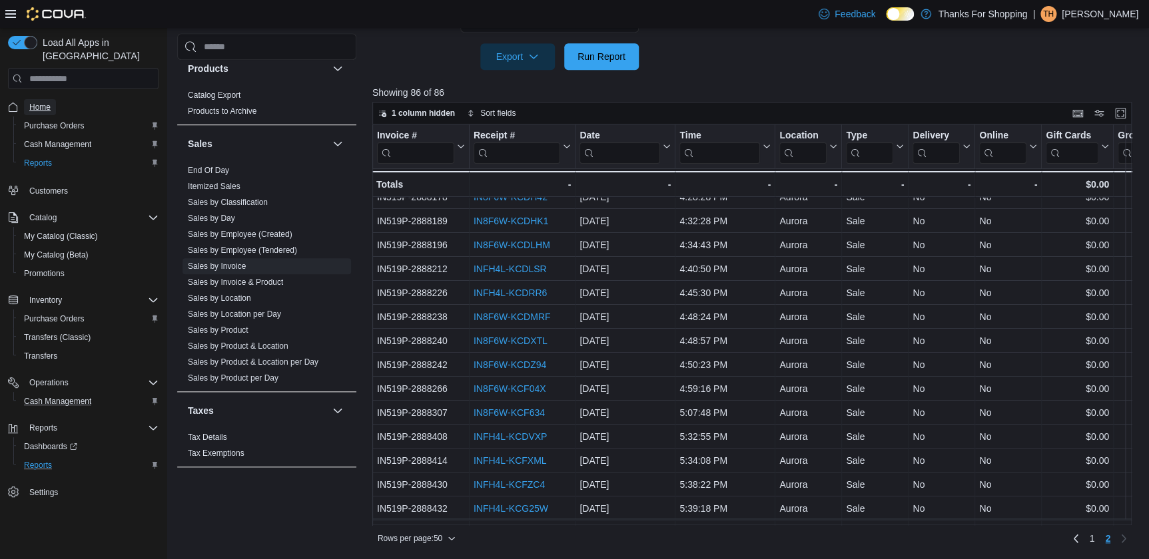
click at [49, 102] on span "Home" at bounding box center [39, 107] width 21 height 11
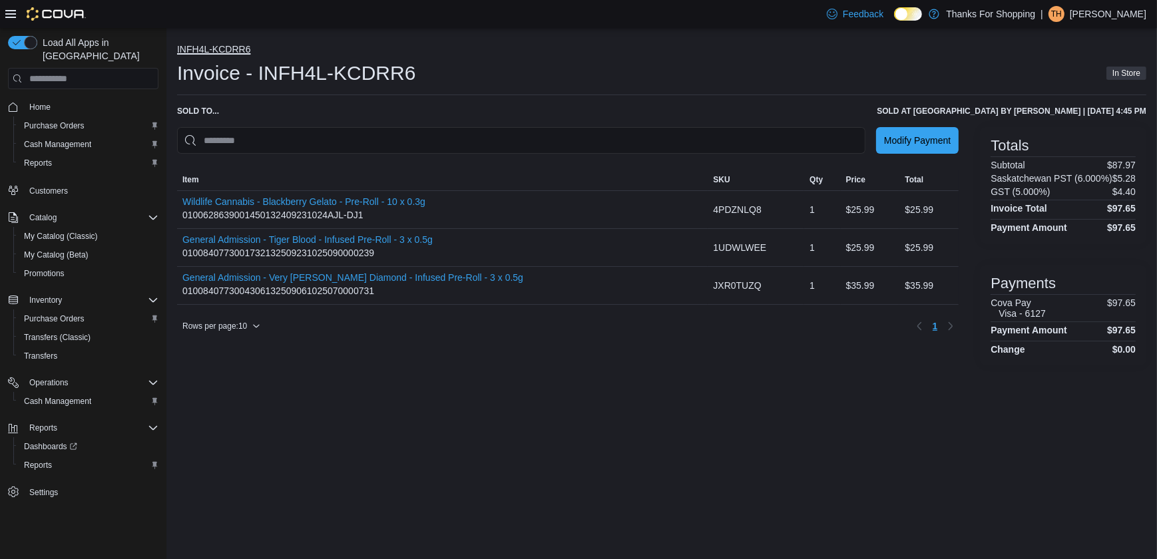
click at [210, 49] on button "INFH4L-KCDRR6" at bounding box center [213, 49] width 73 height 11
